Goal: Task Accomplishment & Management: Use online tool/utility

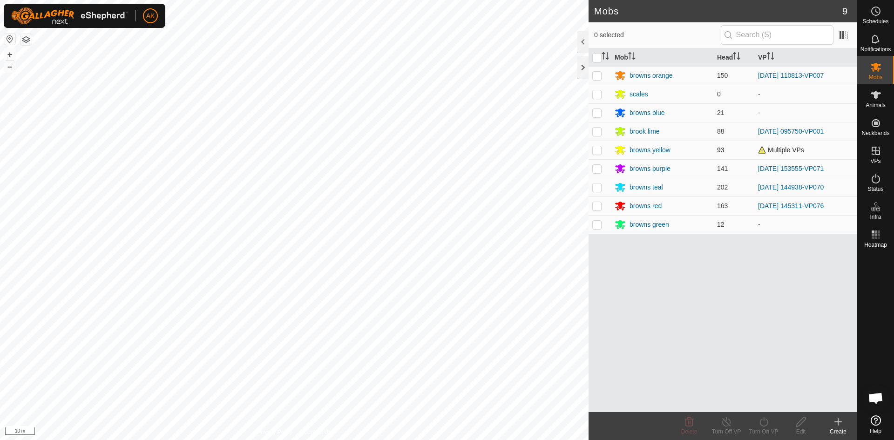
click at [598, 150] on p-checkbox at bounding box center [596, 149] width 9 height 7
checkbox input "true"
click at [763, 418] on icon at bounding box center [764, 421] width 12 height 11
click at [757, 401] on link "Now" at bounding box center [792, 401] width 92 height 19
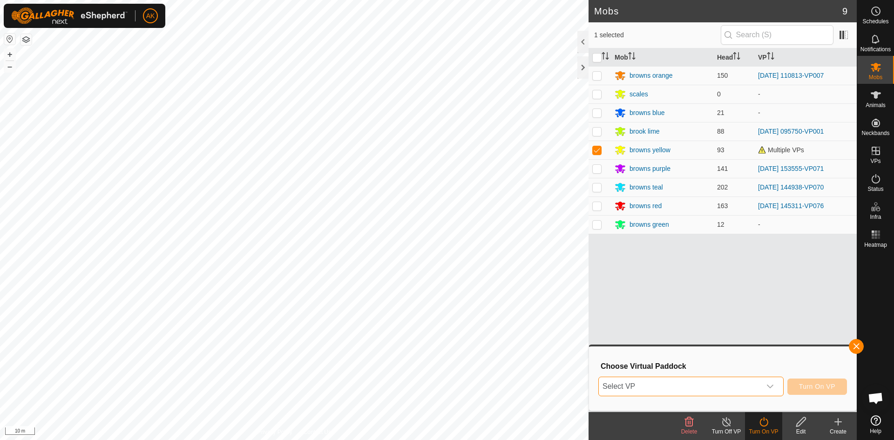
click at [730, 380] on span "Select VP" at bounding box center [680, 386] width 162 height 19
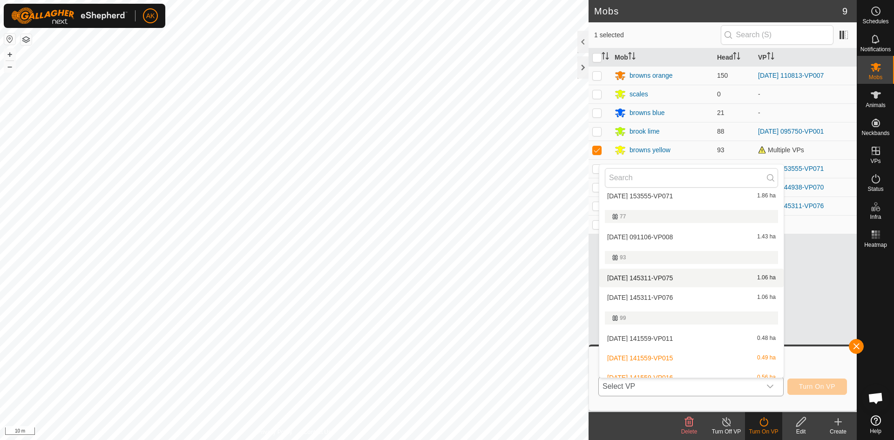
scroll to position [217, 0]
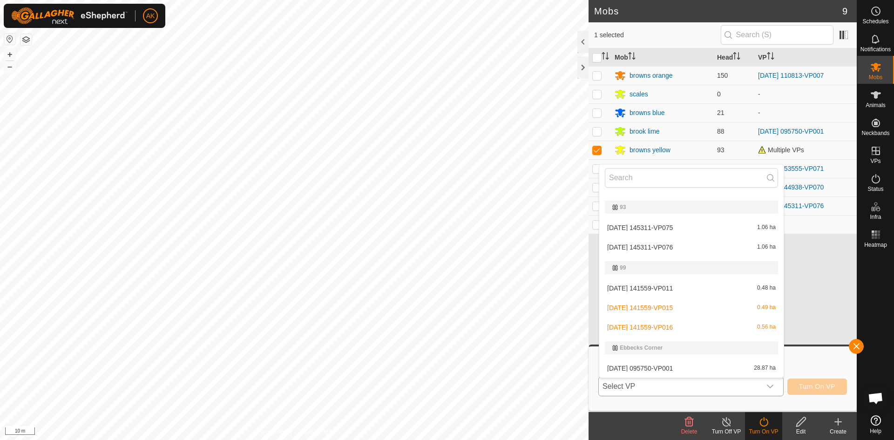
click at [650, 325] on li "[DATE] 141559-VP016 0.56 ha" at bounding box center [691, 327] width 184 height 19
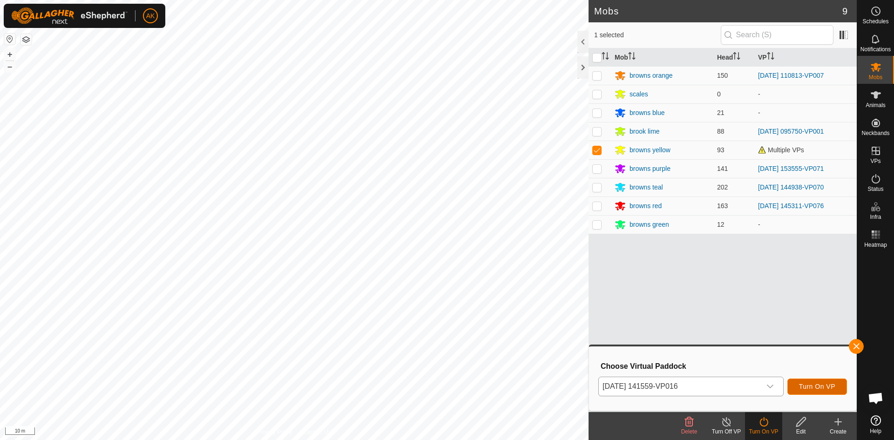
click at [821, 389] on span "Turn On VP" at bounding box center [817, 386] width 36 height 7
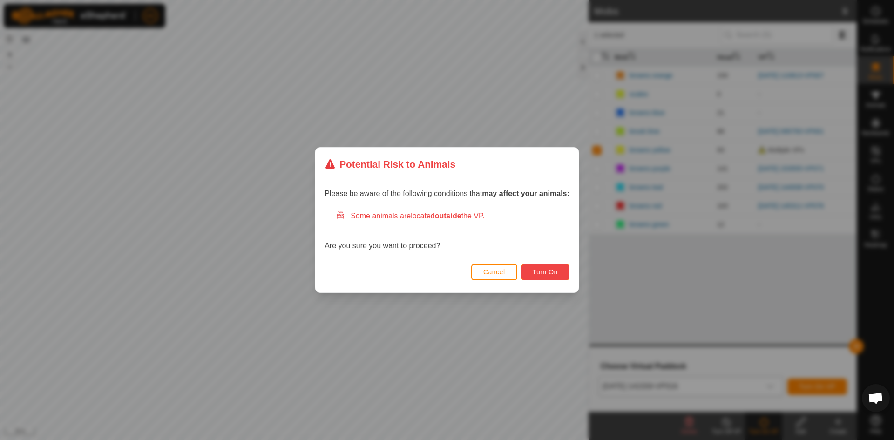
click at [553, 278] on button "Turn On" at bounding box center [545, 272] width 48 height 16
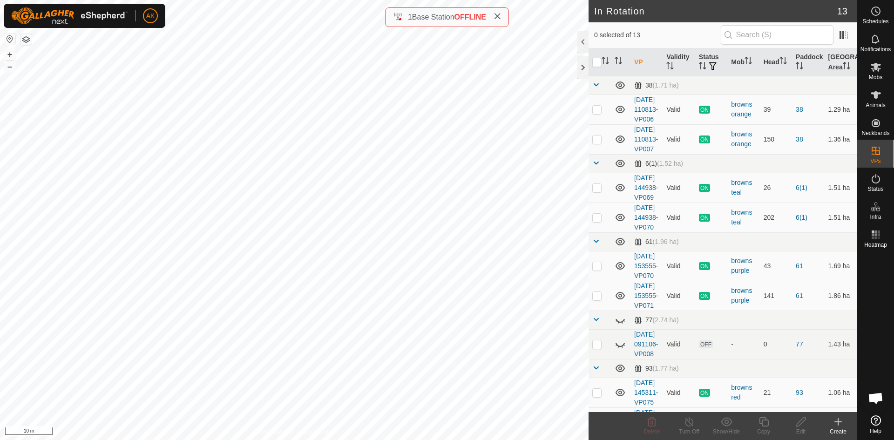
checkbox input "true"
click at [766, 421] on icon at bounding box center [764, 421] width 12 height 11
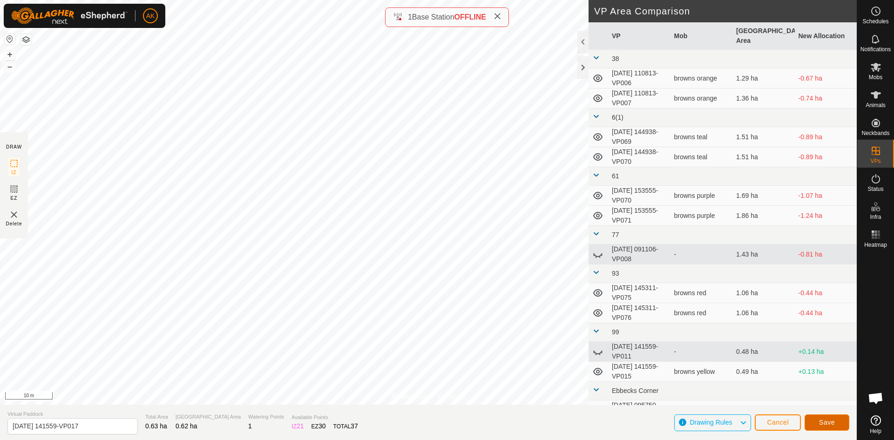
click at [836, 418] on button "Save" at bounding box center [827, 423] width 45 height 16
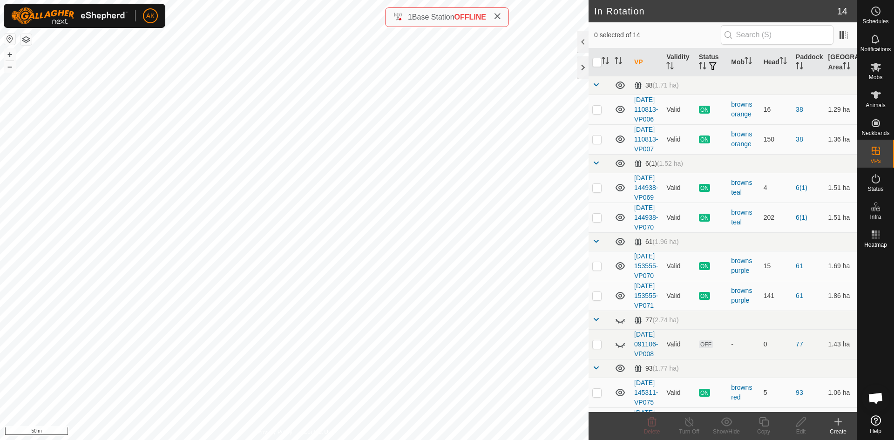
checkbox input "true"
click at [768, 422] on icon at bounding box center [763, 421] width 9 height 9
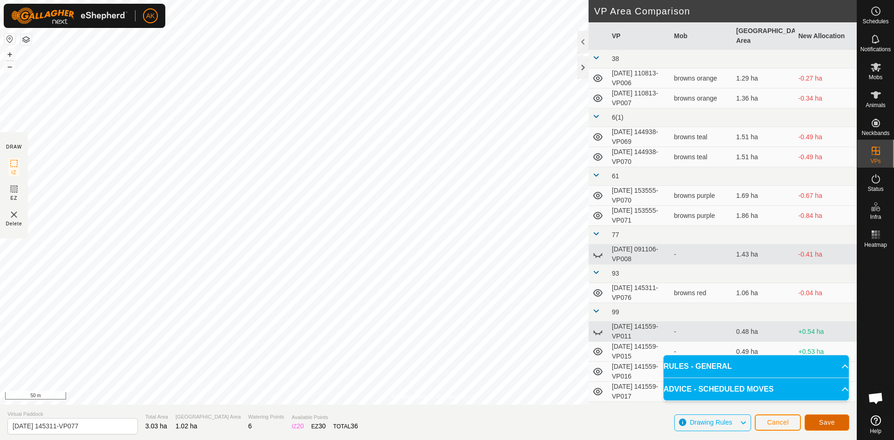
click at [829, 420] on span "Save" at bounding box center [827, 422] width 16 height 7
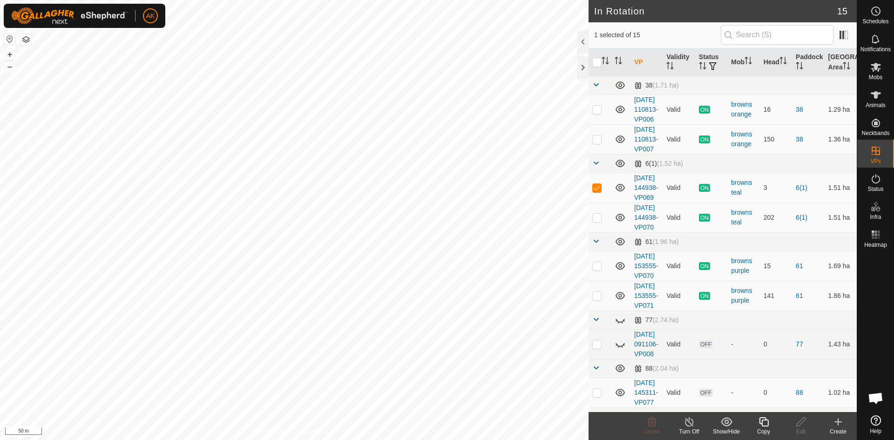
checkbox input "false"
checkbox input "true"
checkbox input "false"
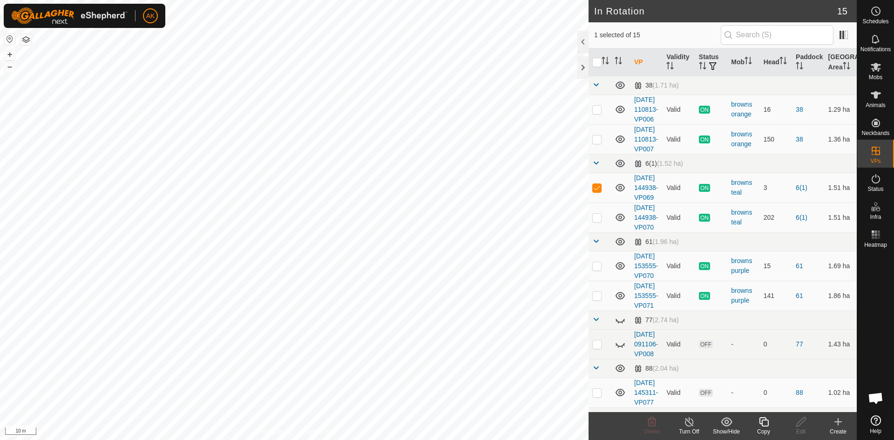
checkbox input "true"
drag, startPoint x: 224, startPoint y: 239, endPoint x: -63, endPoint y: 225, distance: 286.8
click at [0, 225] on html "AK Schedules Notifications Mobs Animals Neckbands VPs Status Infra Heatmap Help…" at bounding box center [447, 220] width 894 height 440
click at [763, 418] on icon at bounding box center [763, 421] width 9 height 9
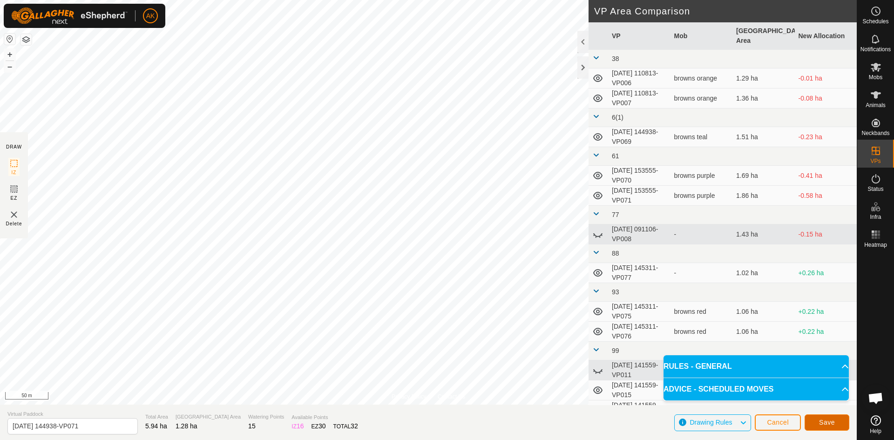
click at [827, 429] on button "Save" at bounding box center [827, 423] width 45 height 16
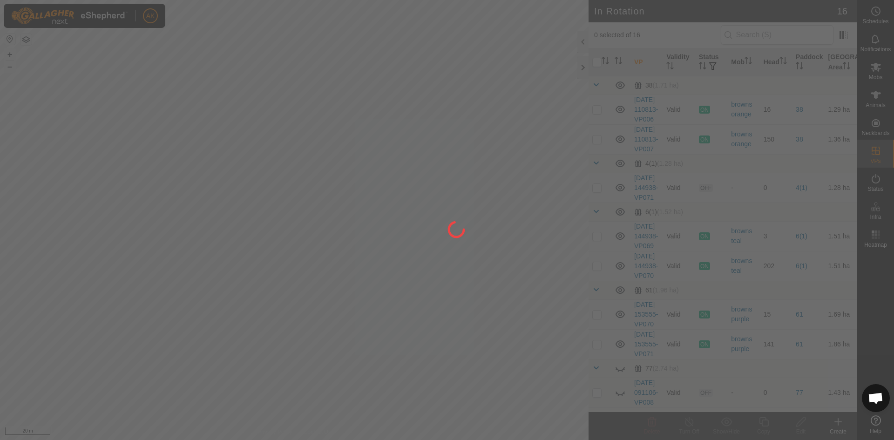
click at [486, 377] on div "AK Schedules Notifications Mobs Animals Neckbands VPs Status Infra Heatmap Help…" at bounding box center [447, 220] width 894 height 440
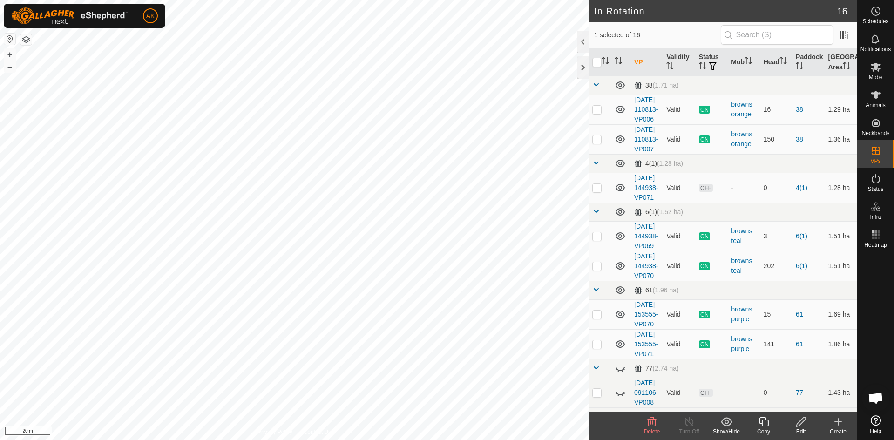
click at [650, 427] on icon at bounding box center [651, 421] width 11 height 11
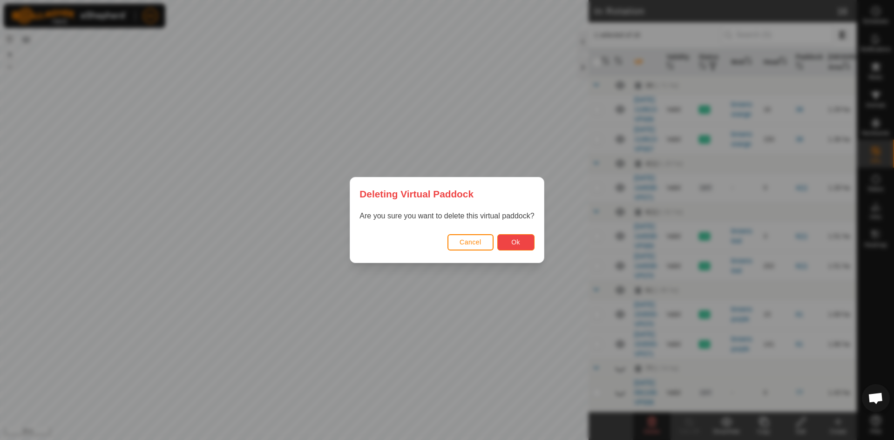
click at [523, 247] on button "Ok" at bounding box center [515, 242] width 37 height 16
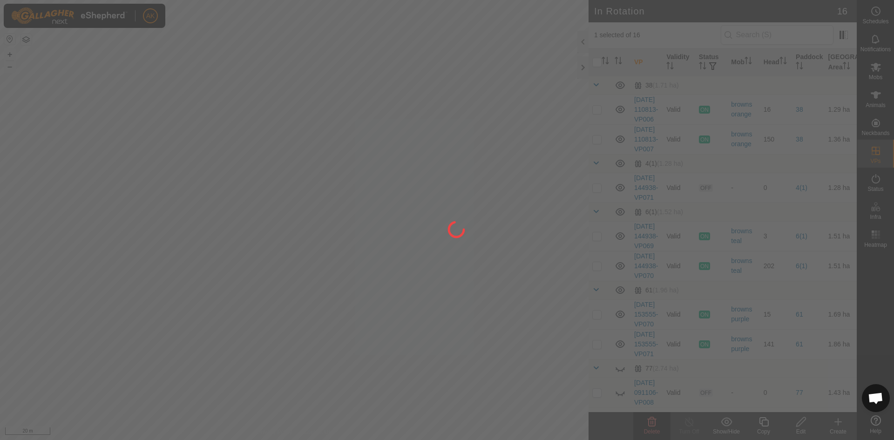
checkbox input "false"
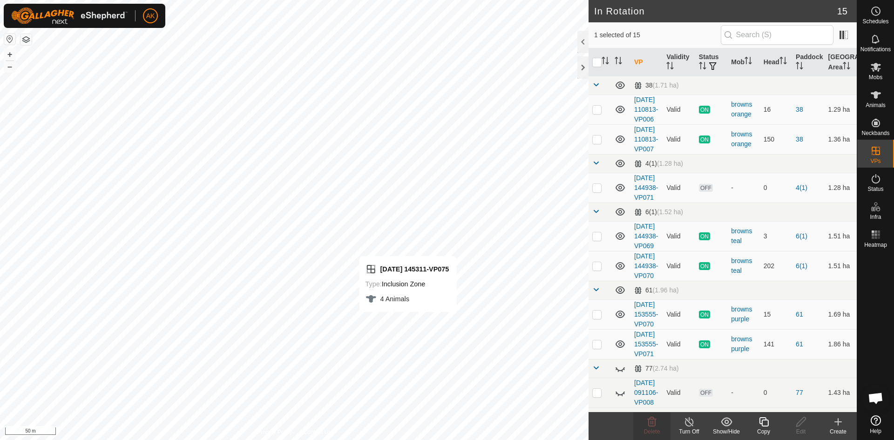
checkbox input "false"
checkbox input "true"
click at [765, 428] on div "Copy" at bounding box center [763, 432] width 37 height 8
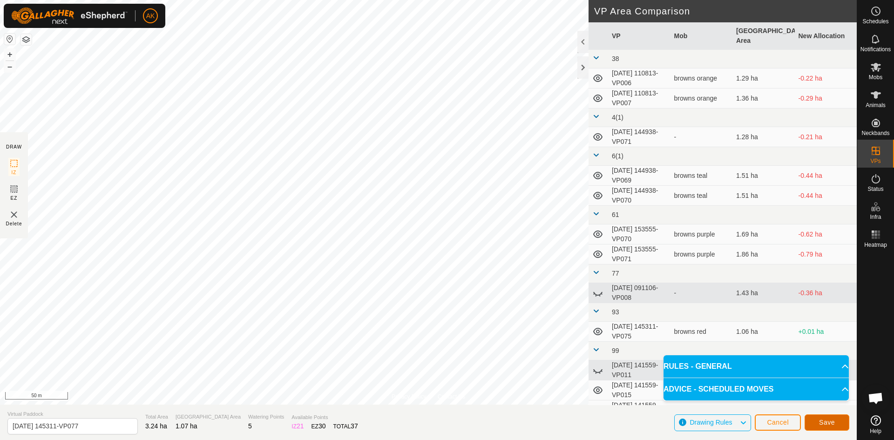
click at [809, 422] on button "Save" at bounding box center [827, 423] width 45 height 16
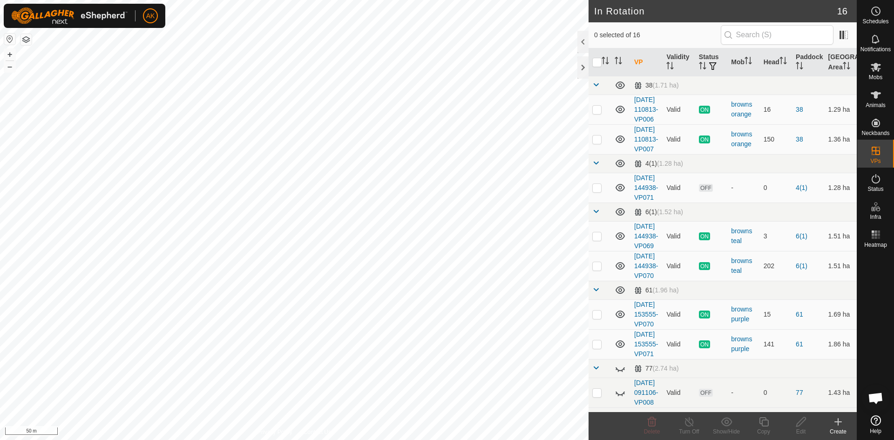
checkbox input "true"
checkbox input "false"
checkbox input "true"
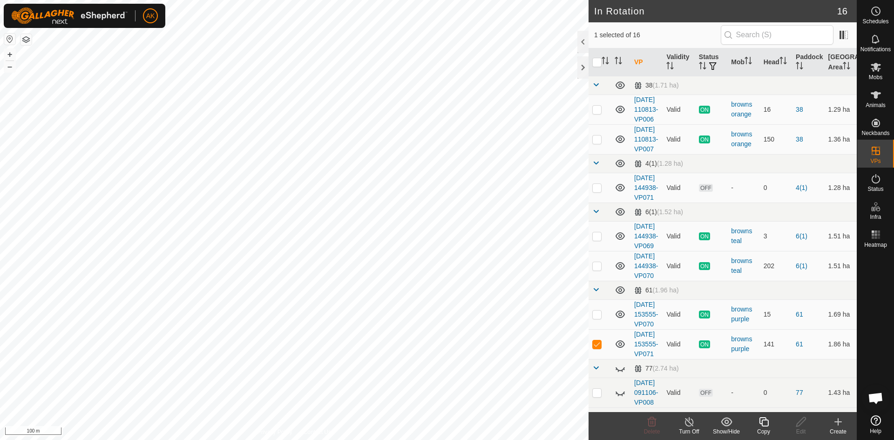
click at [765, 425] on icon at bounding box center [764, 421] width 12 height 11
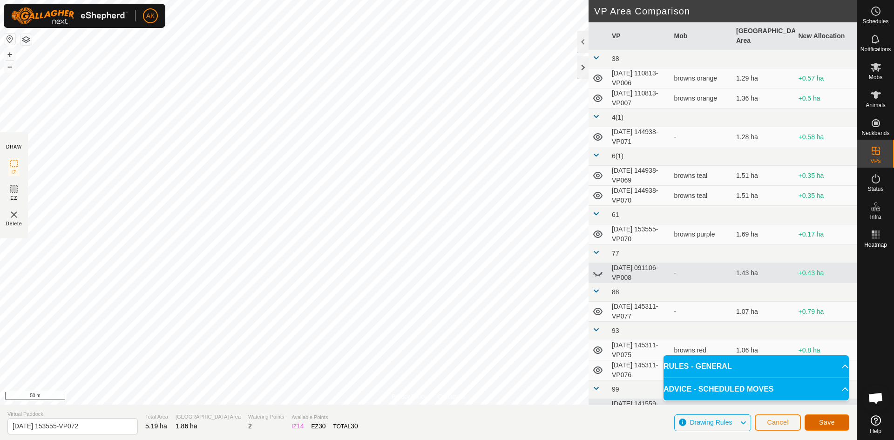
click at [823, 424] on span "Save" at bounding box center [827, 422] width 16 height 7
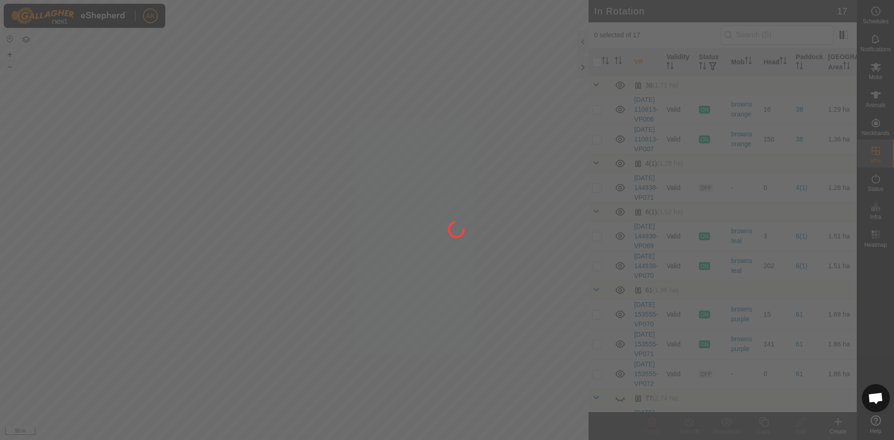
click at [221, 222] on div at bounding box center [447, 220] width 894 height 440
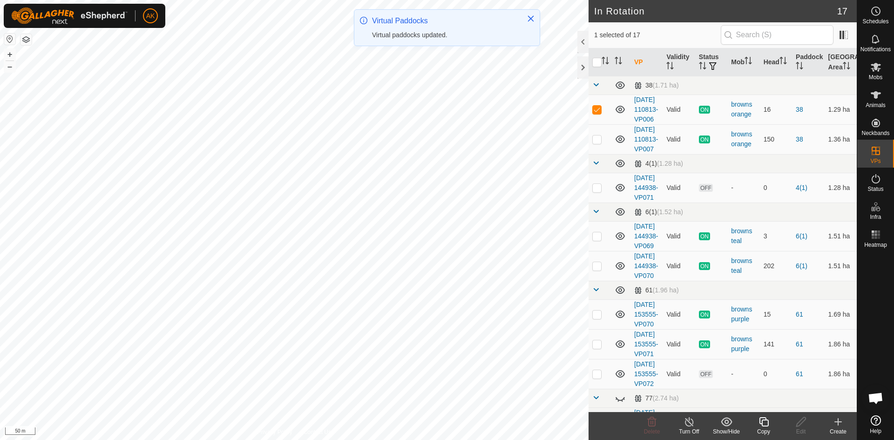
checkbox input "false"
checkbox input "true"
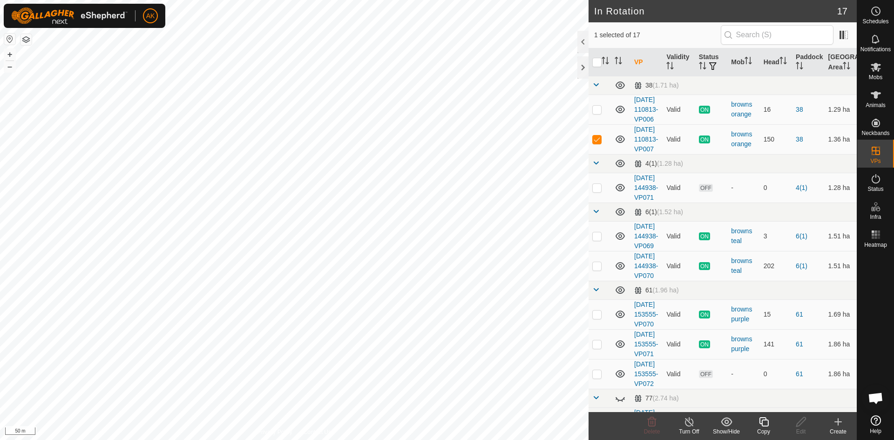
click at [765, 425] on icon at bounding box center [764, 421] width 12 height 11
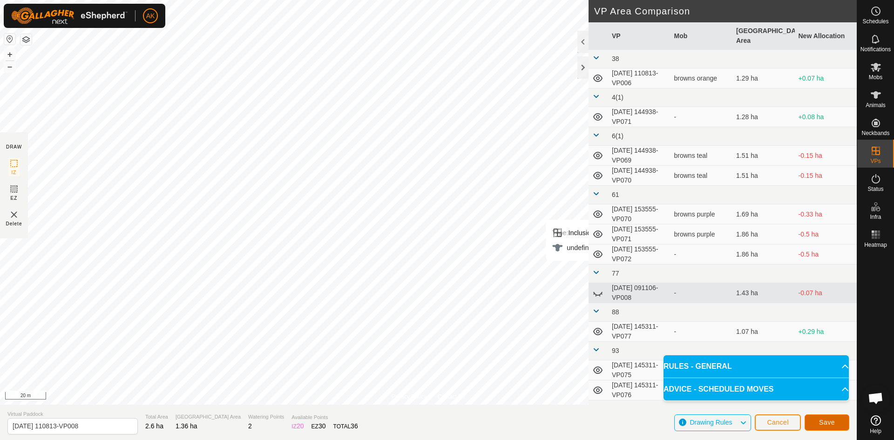
click at [826, 427] on button "Save" at bounding box center [827, 423] width 45 height 16
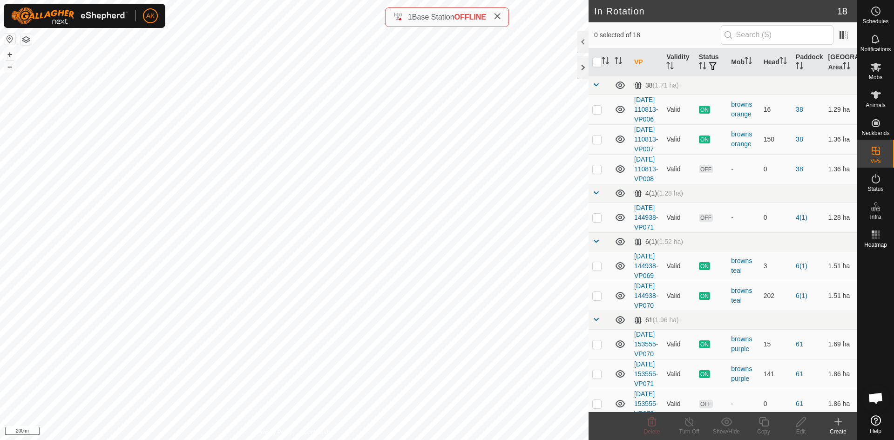
click at [469, 14] on span "OFFLINE" at bounding box center [471, 17] width 32 height 8
click at [496, 17] on icon at bounding box center [497, 16] width 7 height 7
